Goal: Information Seeking & Learning: Learn about a topic

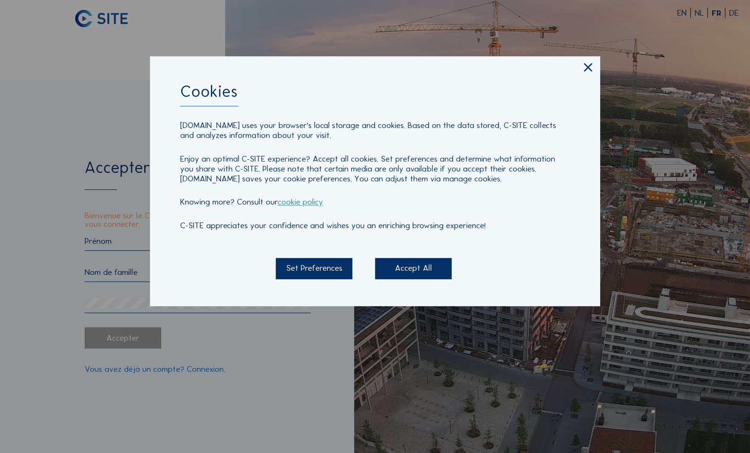
click at [406, 266] on div "Accept All" at bounding box center [413, 268] width 77 height 21
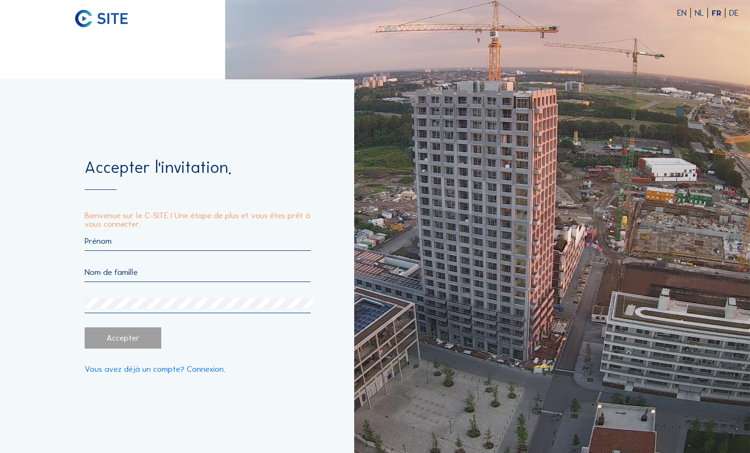
click at [159, 244] on input "text" at bounding box center [198, 241] width 226 height 10
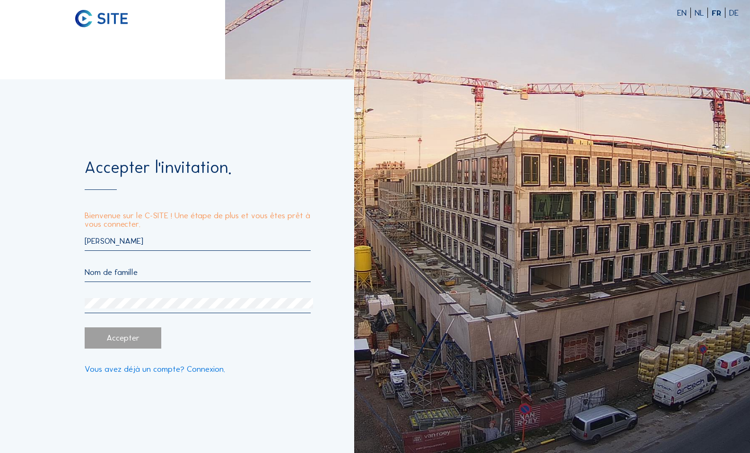
type input "[PERSON_NAME]"
type input "Schmit"
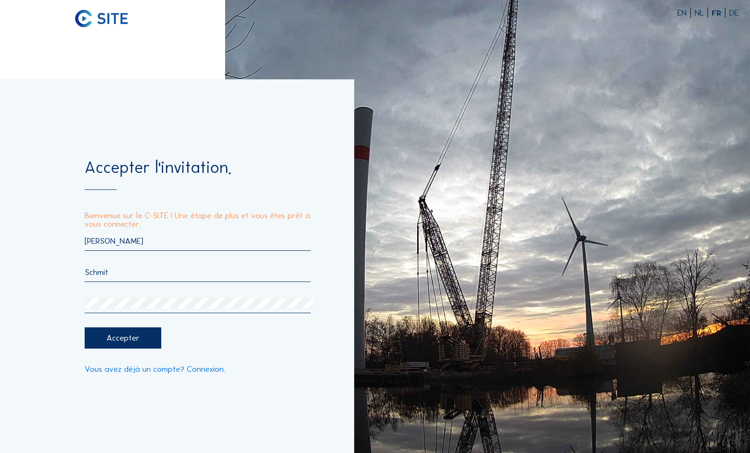
click at [136, 332] on div "Accepter" at bounding box center [123, 338] width 77 height 21
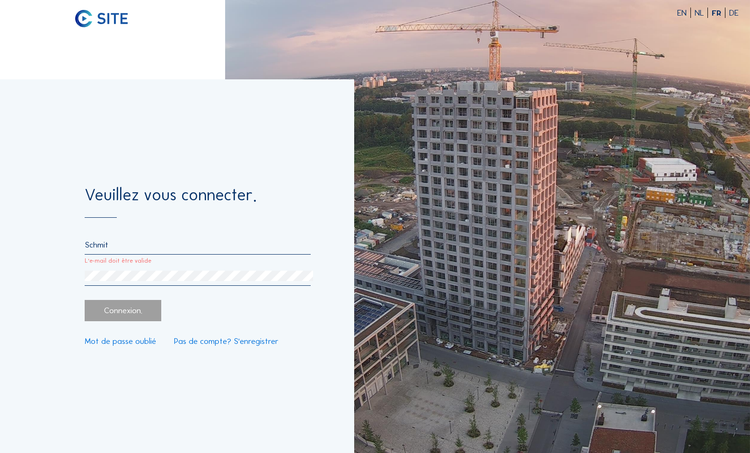
drag, startPoint x: 125, startPoint y: 248, endPoint x: 0, endPoint y: 238, distance: 125.2
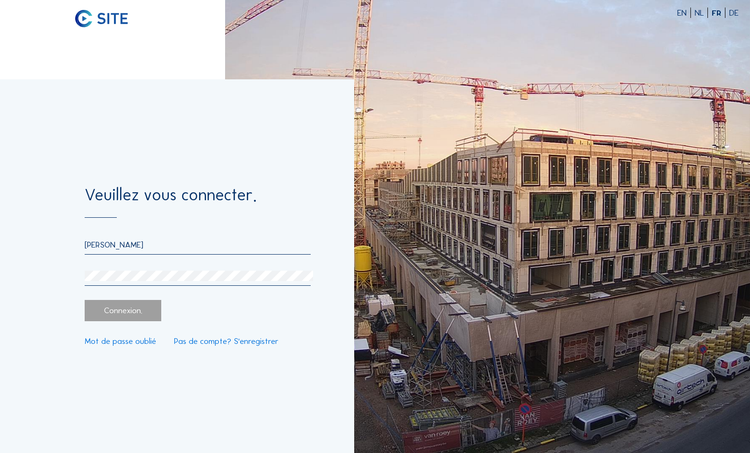
type input "[PERSON_NAME][EMAIL_ADDRESS][DOMAIN_NAME]"
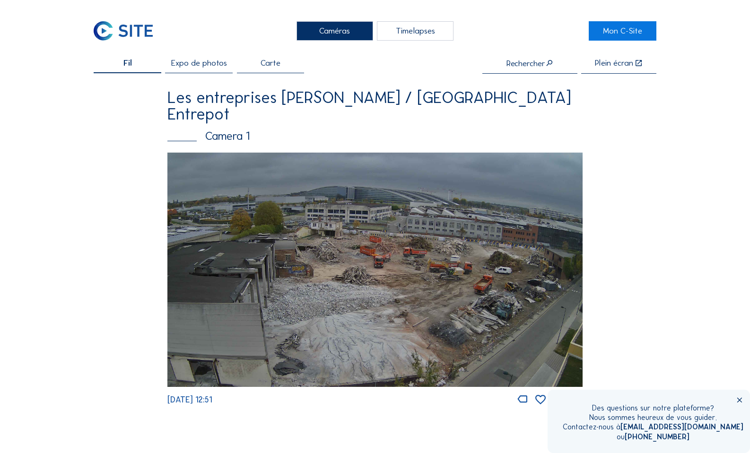
click at [426, 35] on div "Timelapses" at bounding box center [415, 31] width 77 height 20
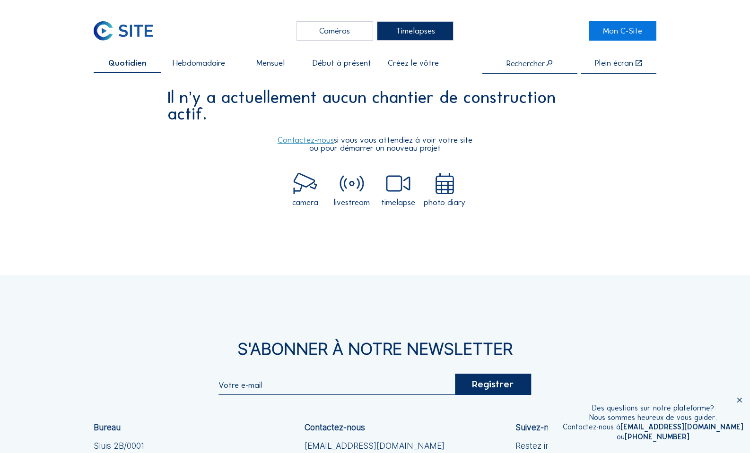
click at [360, 32] on div "Caméras" at bounding box center [334, 31] width 77 height 20
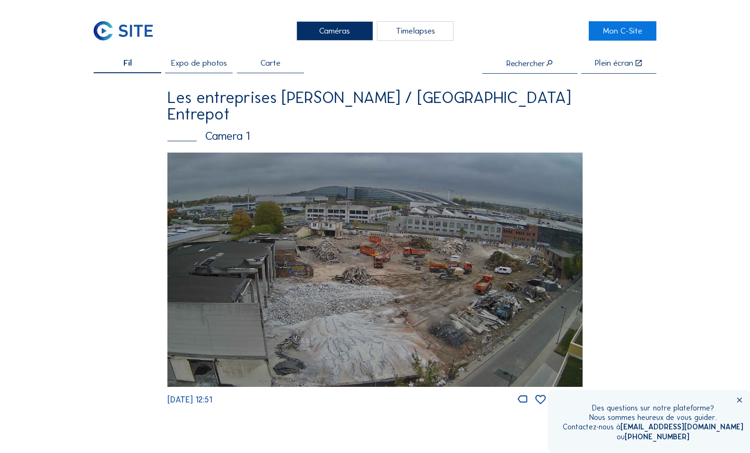
click at [321, 243] on img at bounding box center [374, 270] width 415 height 234
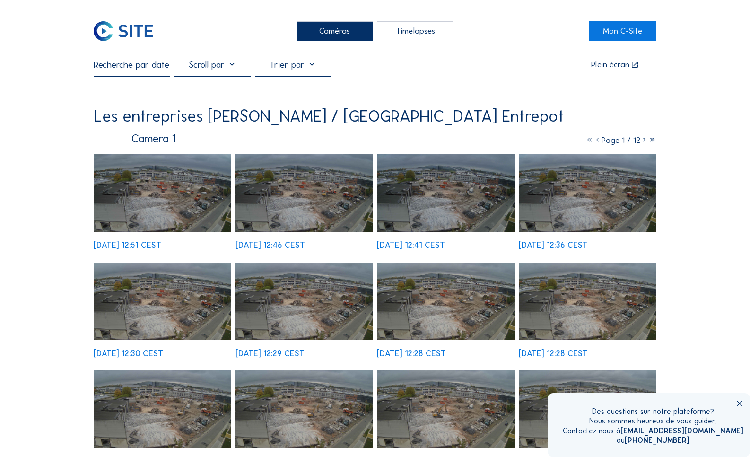
click at [428, 33] on div "Timelapses" at bounding box center [415, 31] width 77 height 20
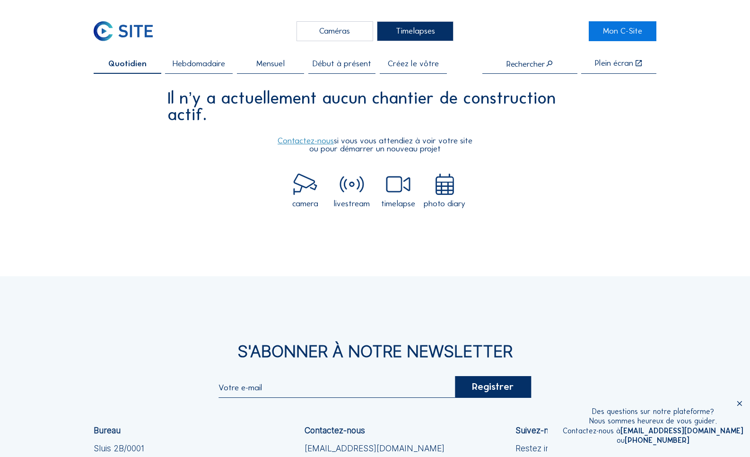
click at [334, 28] on div "Caméras" at bounding box center [334, 31] width 77 height 20
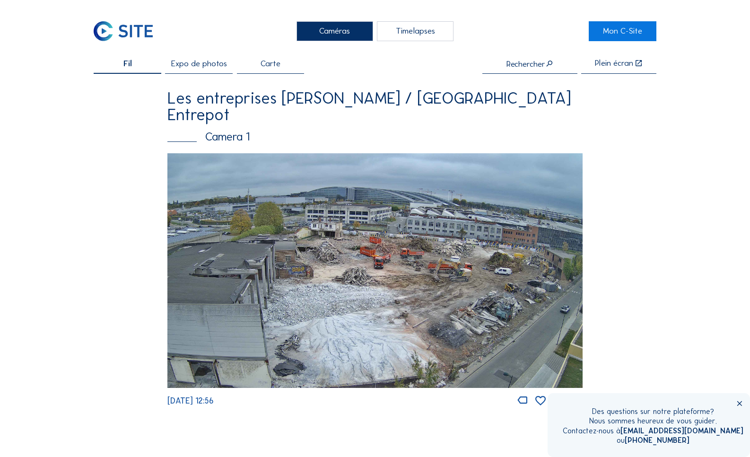
click at [385, 28] on div "Timelapses" at bounding box center [415, 31] width 77 height 20
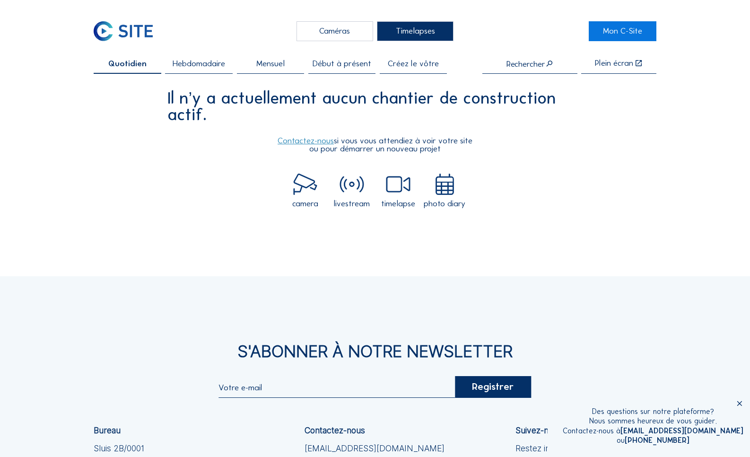
click at [339, 26] on div "Caméras" at bounding box center [334, 31] width 77 height 20
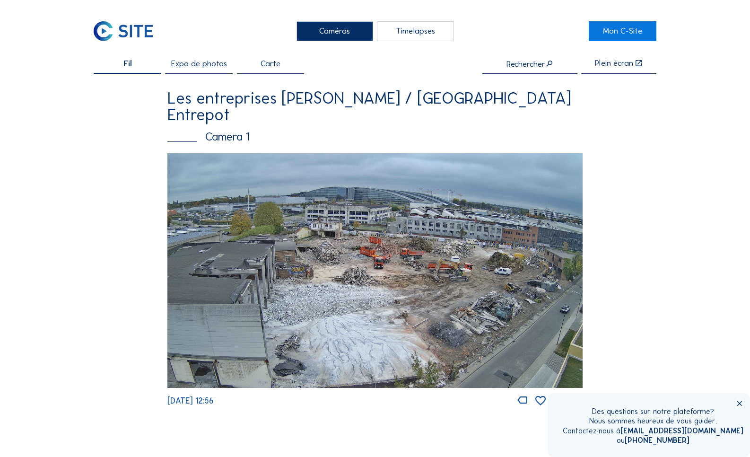
click at [430, 37] on div "Timelapses" at bounding box center [415, 31] width 77 height 20
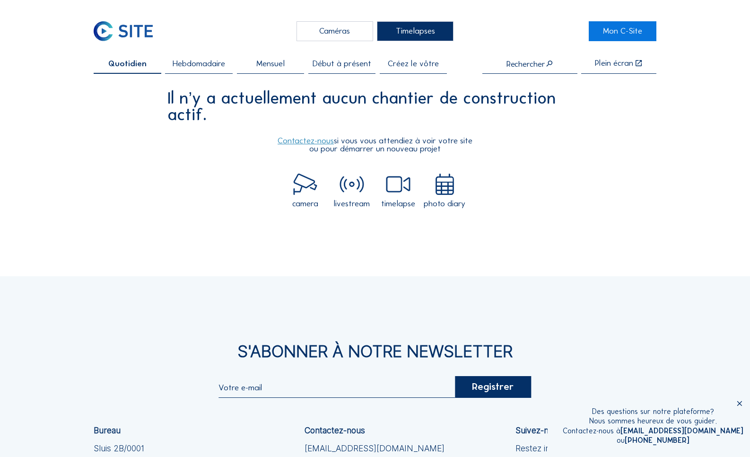
click at [617, 0] on div "Caméras Timelapses Mon C-Site Quotidien Hebdomadaire Mensuel Début à présent Cr…" at bounding box center [375, 316] width 750 height 632
click at [564, 95] on div "Il n’y a actuellement aucun chantier de construction actif." at bounding box center [374, 106] width 415 height 33
click at [331, 27] on div "Caméras" at bounding box center [334, 31] width 77 height 20
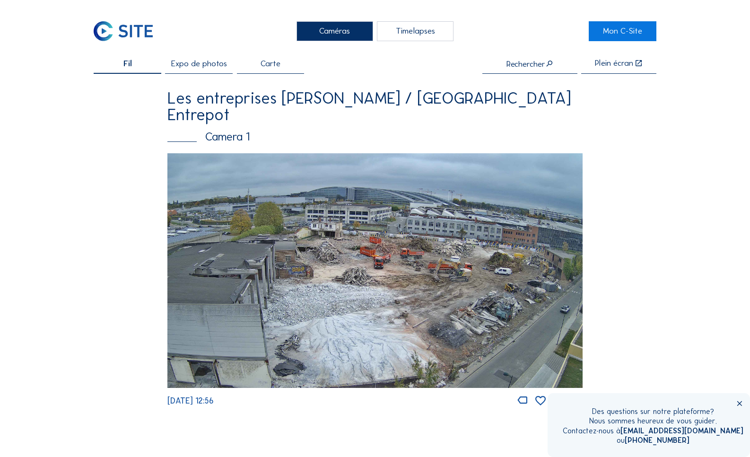
click at [345, 198] on img at bounding box center [374, 270] width 415 height 234
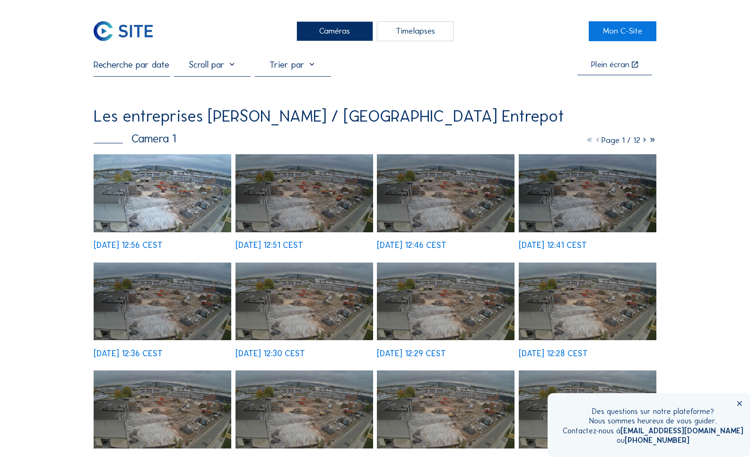
click at [653, 139] on icon at bounding box center [652, 140] width 8 height 10
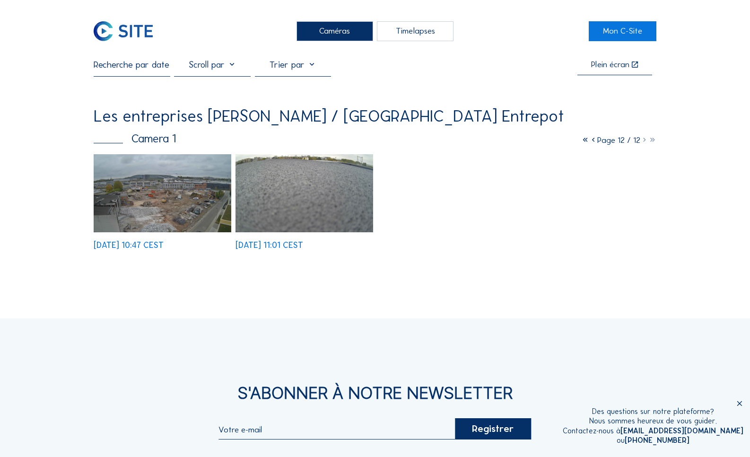
click at [653, 139] on icon at bounding box center [652, 140] width 8 height 10
click at [650, 140] on icon at bounding box center [652, 140] width 8 height 10
click at [581, 140] on icon at bounding box center [585, 140] width 8 height 10
click at [577, 140] on div "Camera 1 Page 1 / 12" at bounding box center [375, 138] width 563 height 11
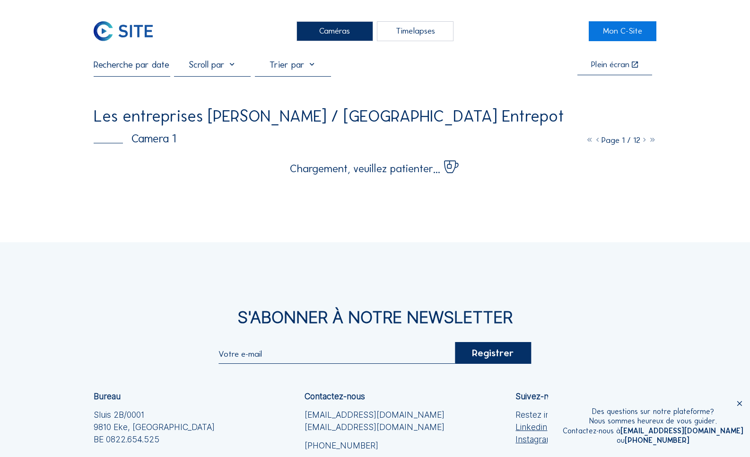
click at [585, 140] on icon at bounding box center [589, 140] width 8 height 10
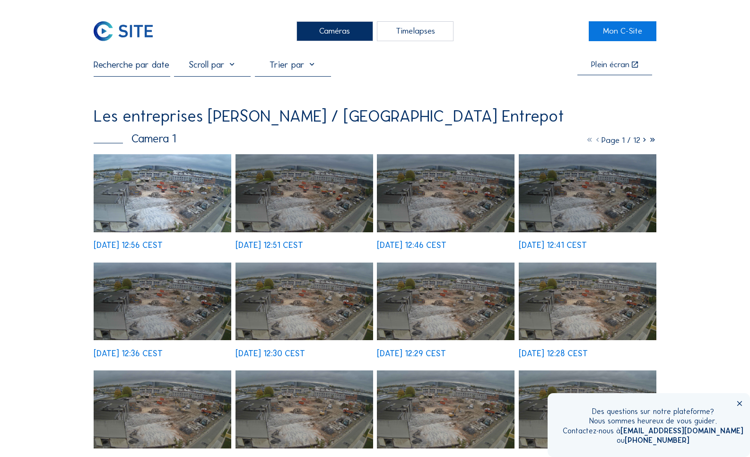
click at [644, 140] on icon at bounding box center [644, 140] width 8 height 10
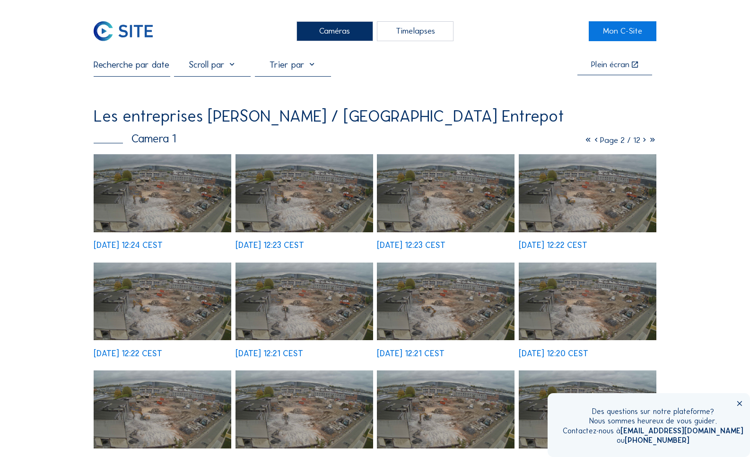
click at [644, 140] on icon at bounding box center [644, 140] width 8 height 10
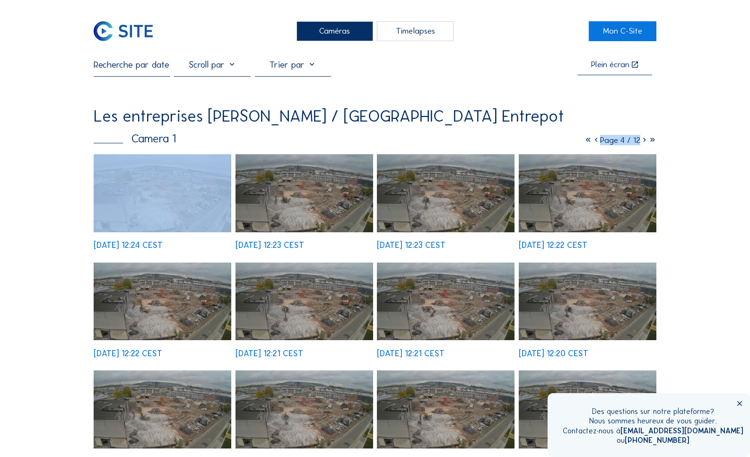
click at [644, 140] on icon at bounding box center [644, 140] width 8 height 10
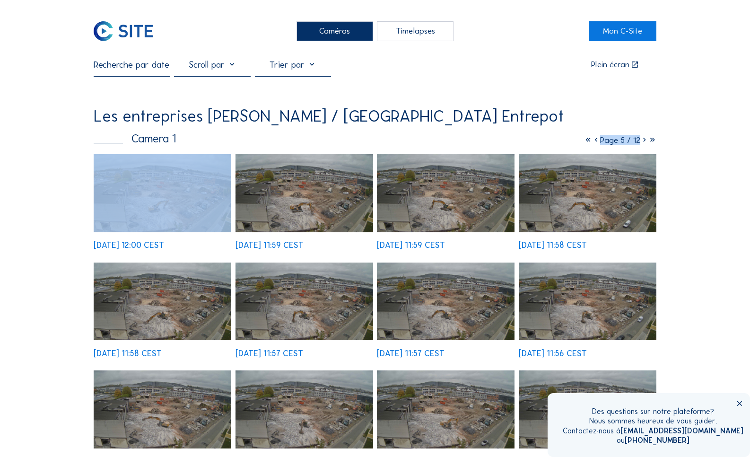
click at [643, 139] on icon at bounding box center [644, 140] width 8 height 10
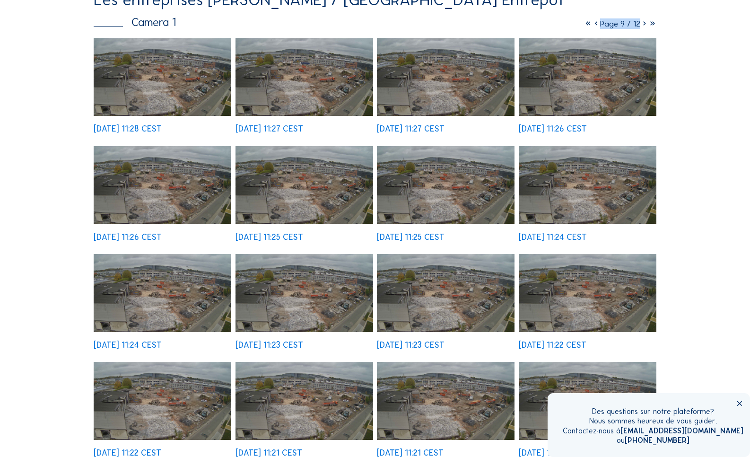
scroll to position [78, 0]
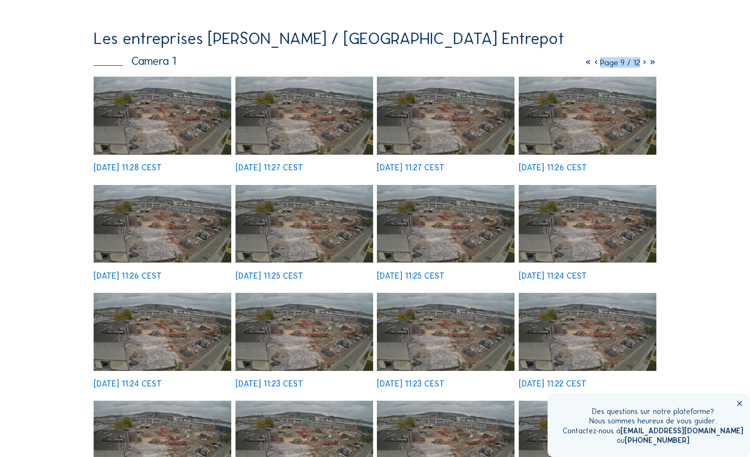
click at [466, 130] on img at bounding box center [446, 116] width 138 height 78
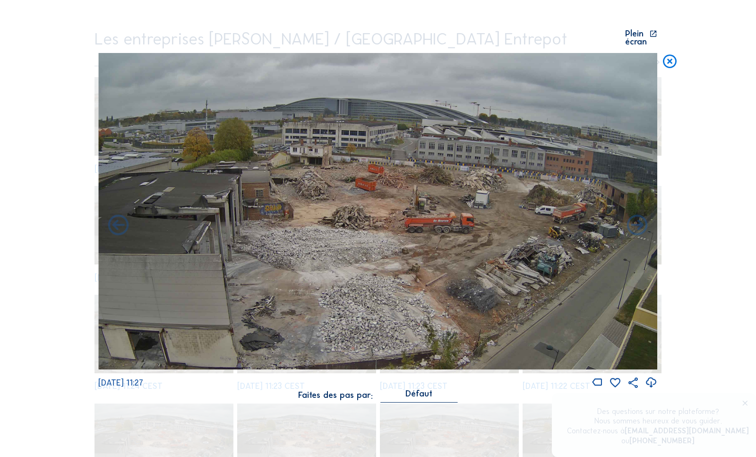
click at [669, 55] on icon at bounding box center [670, 61] width 17 height 17
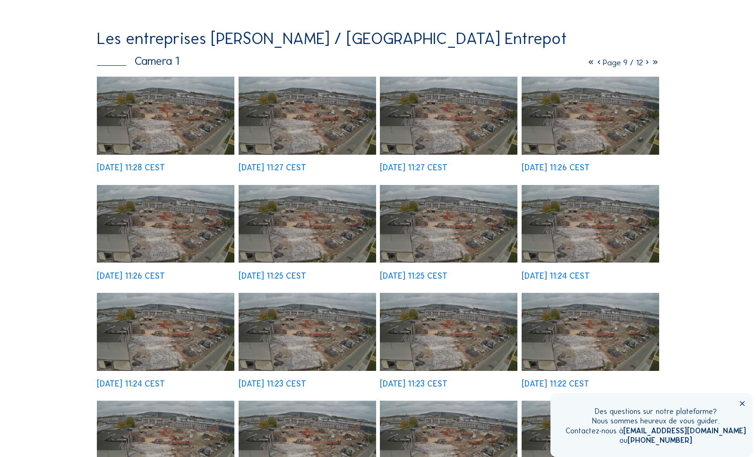
scroll to position [0, 0]
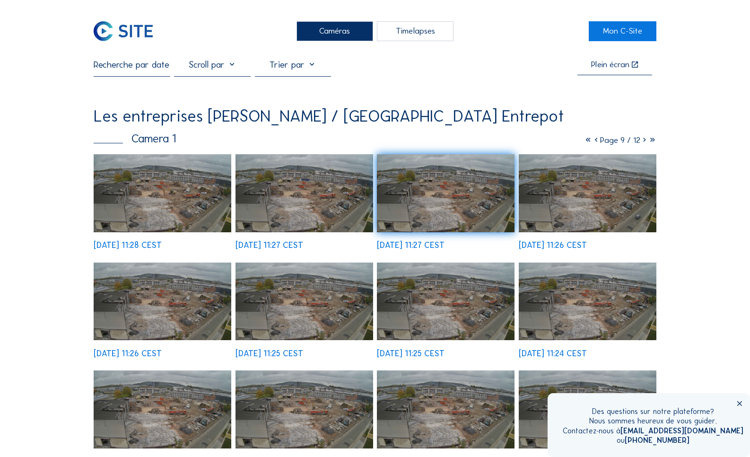
click at [584, 139] on icon at bounding box center [588, 140] width 8 height 10
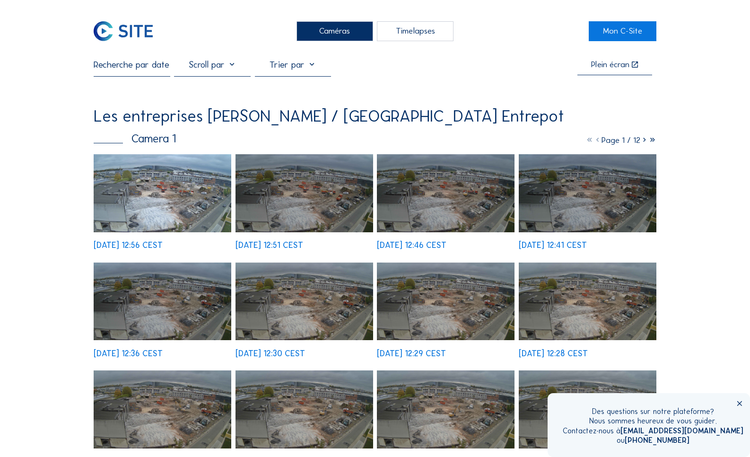
click at [204, 209] on img at bounding box center [163, 193] width 138 height 78
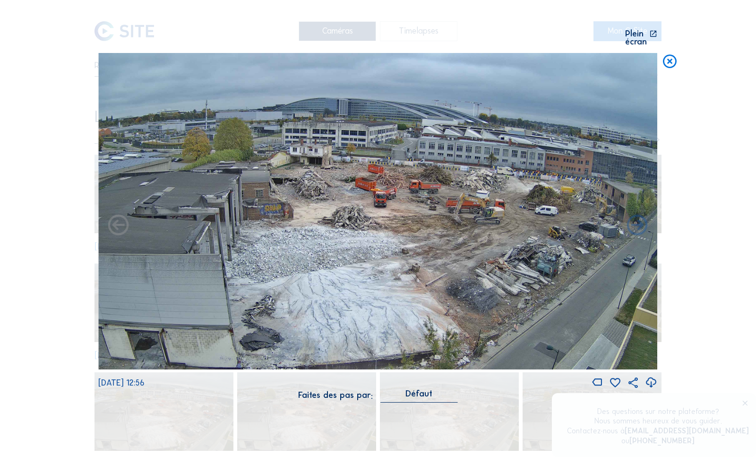
click at [644, 36] on div "Plein écran" at bounding box center [636, 38] width 22 height 17
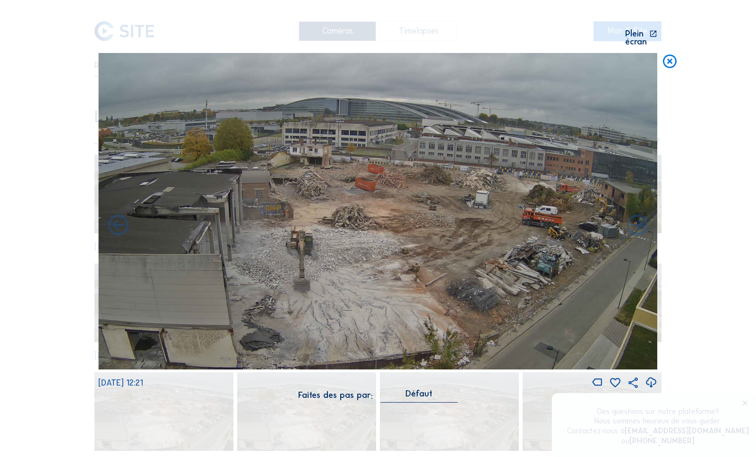
click at [233, 17] on div "Scroll pour voyager dans le temps | Appuie sur le 'Alt' Bouton + Scroll pour Zo…" at bounding box center [377, 206] width 559 height 412
click at [417, 389] on div "Défaut" at bounding box center [419, 393] width 27 height 9
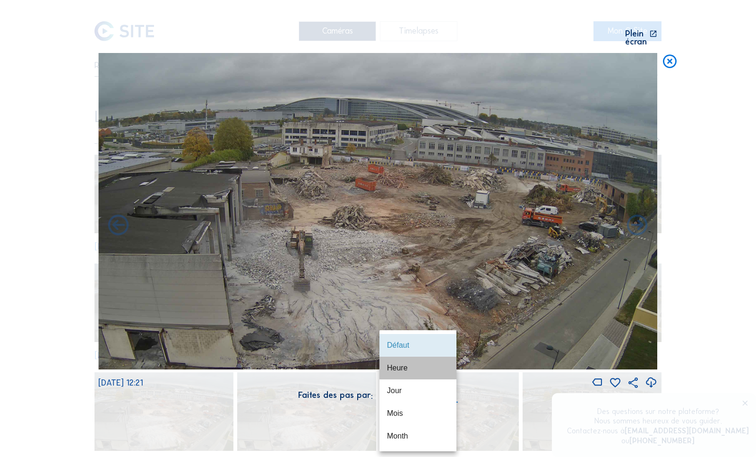
click at [409, 371] on div "Heure" at bounding box center [418, 367] width 62 height 9
